Goal: Check status: Check status

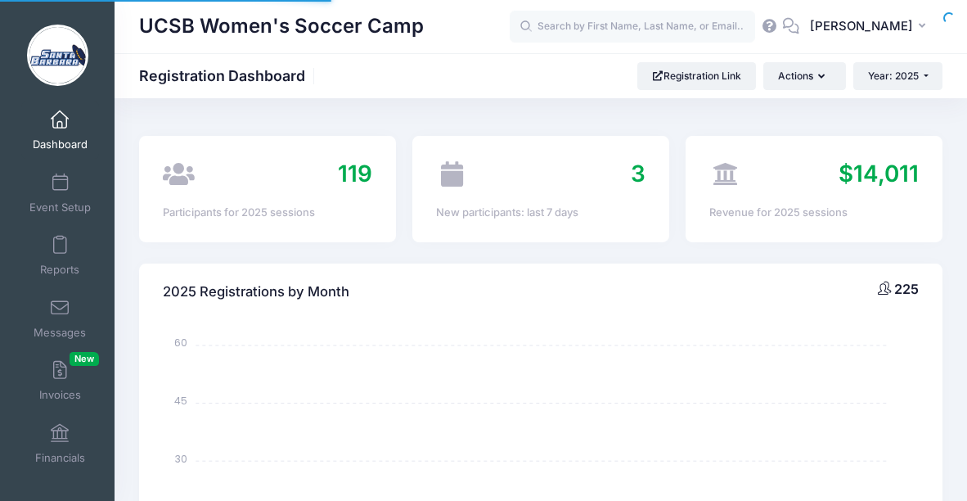
select select
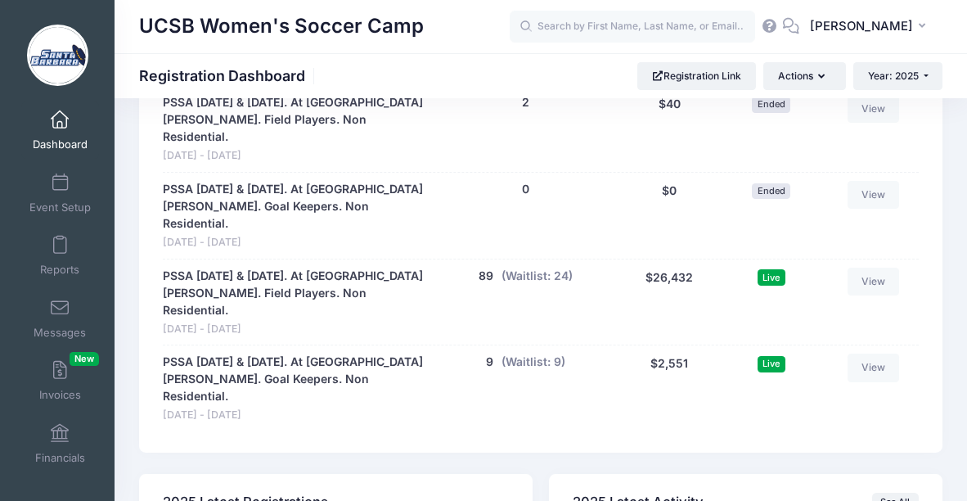
scroll to position [1645, 0]
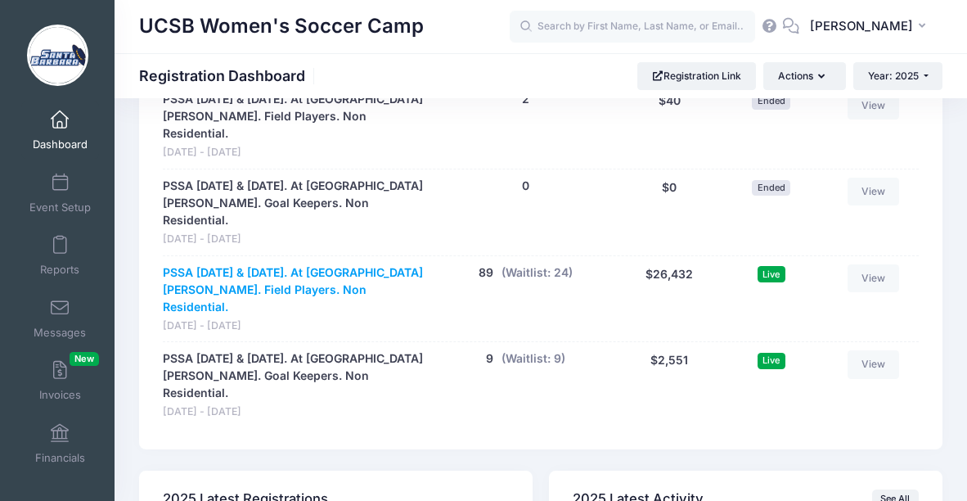
click at [317, 264] on link "PSSA August 16 & 17. At UC Santa Barbara. Field Players. Non Residential." at bounding box center [295, 290] width 264 height 52
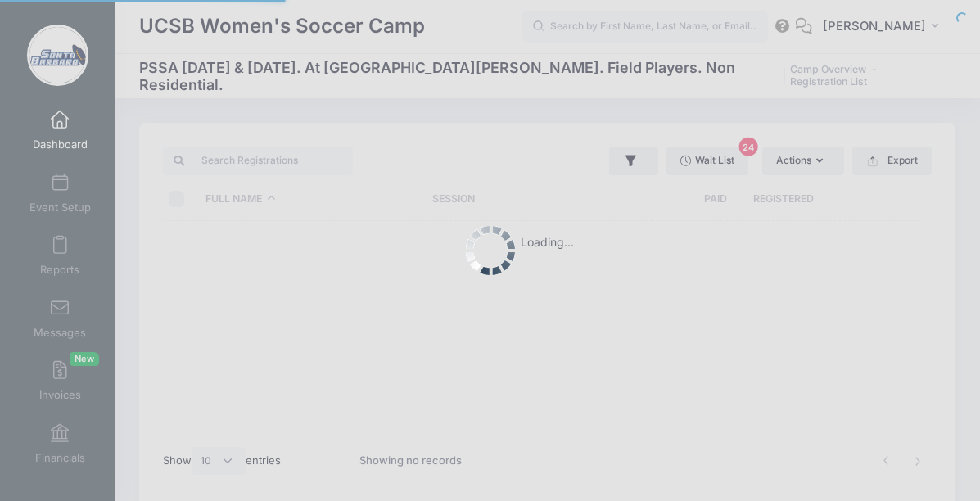
select select "10"
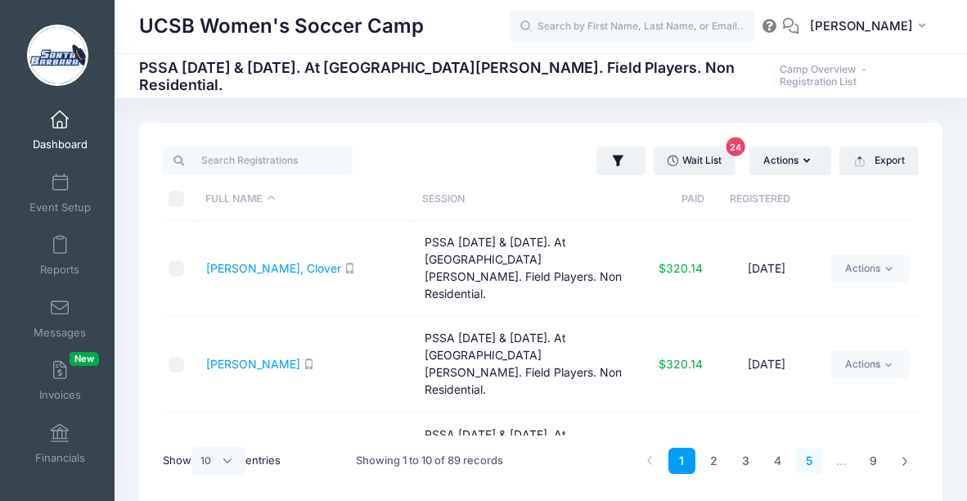
click at [810, 462] on link "5" at bounding box center [809, 461] width 27 height 27
click at [811, 462] on link "6" at bounding box center [809, 461] width 27 height 27
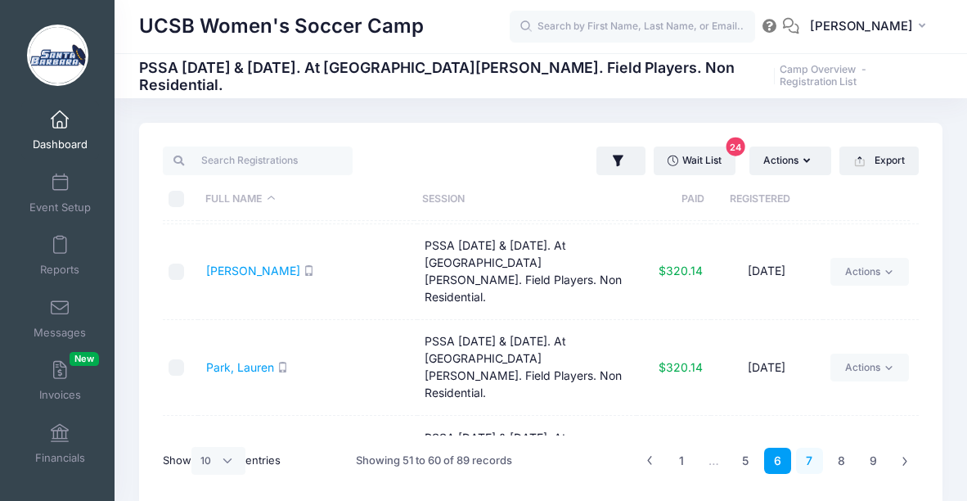
click at [805, 457] on link "7" at bounding box center [809, 461] width 27 height 27
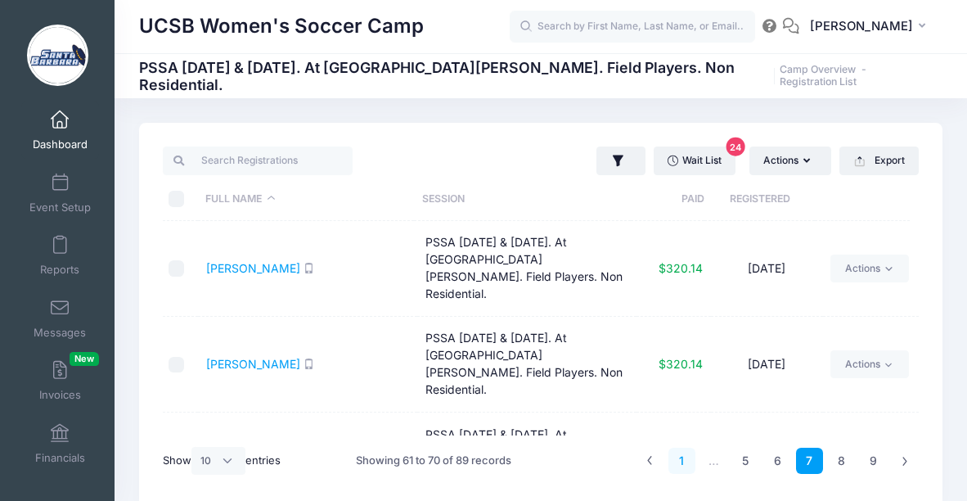
click at [690, 457] on link "1" at bounding box center [682, 461] width 27 height 27
click at [713, 462] on link "2" at bounding box center [713, 461] width 27 height 27
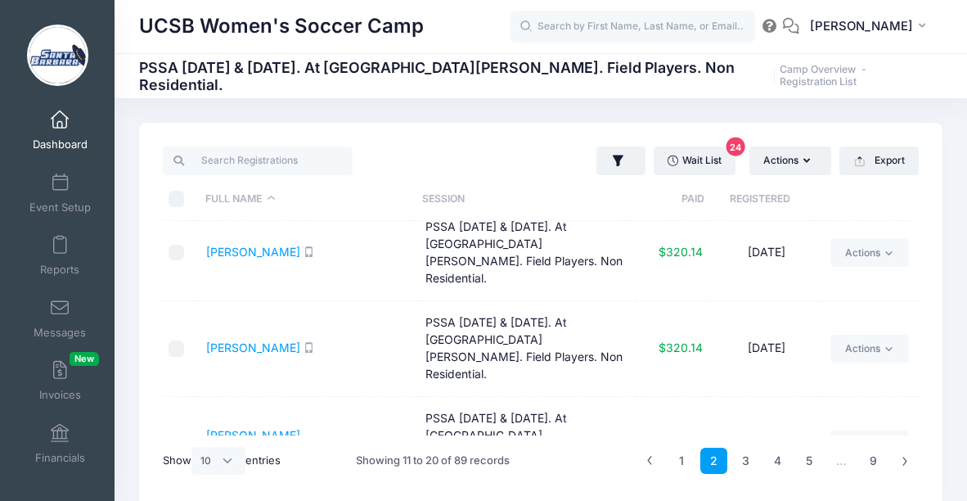
scroll to position [573, 0]
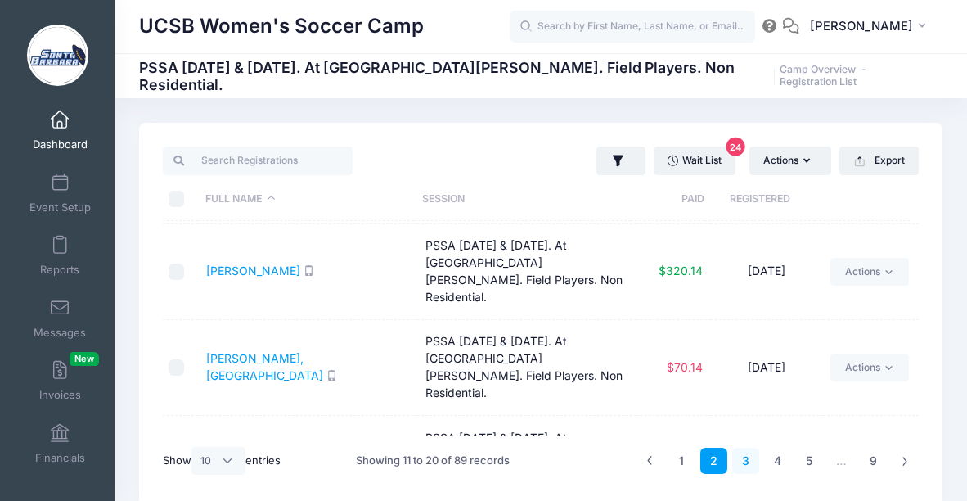
click at [744, 459] on link "3" at bounding box center [745, 461] width 27 height 27
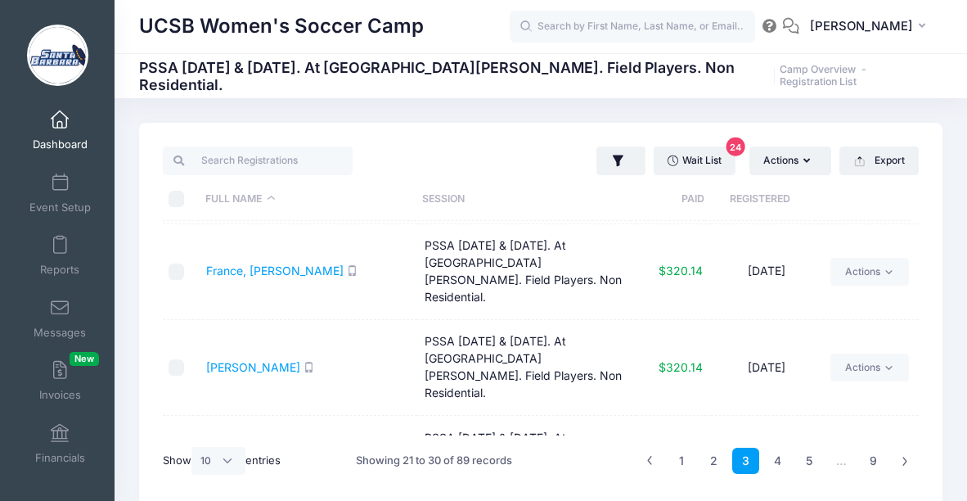
scroll to position [0, 0]
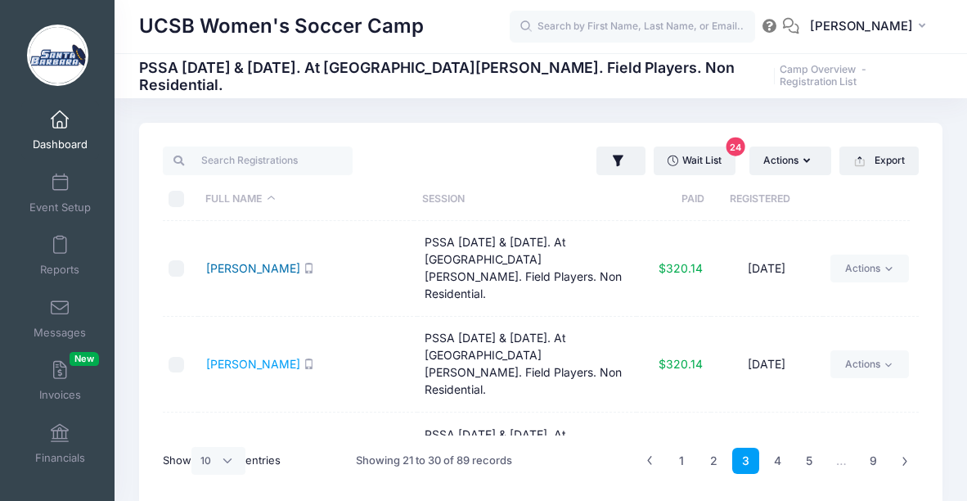
click at [263, 261] on link "[PERSON_NAME]" at bounding box center [253, 268] width 94 height 14
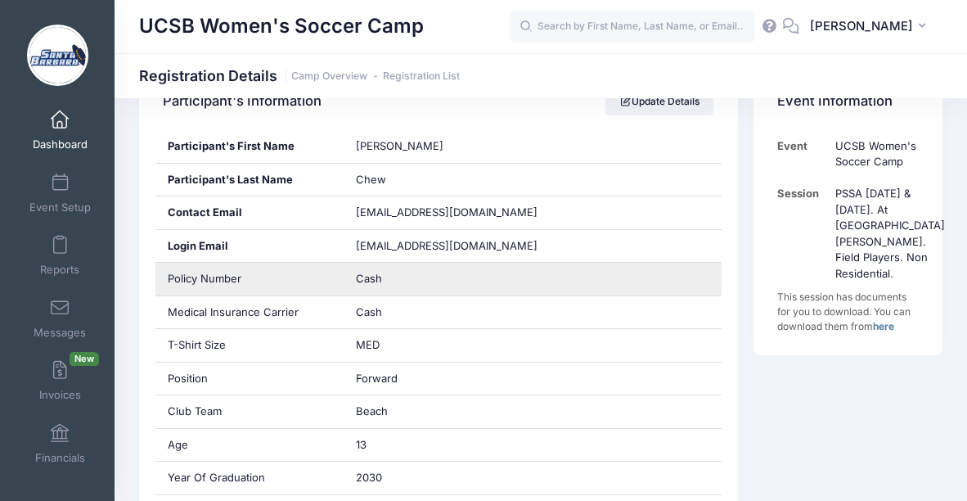
scroll to position [327, 0]
